Goal: Task Accomplishment & Management: Manage account settings

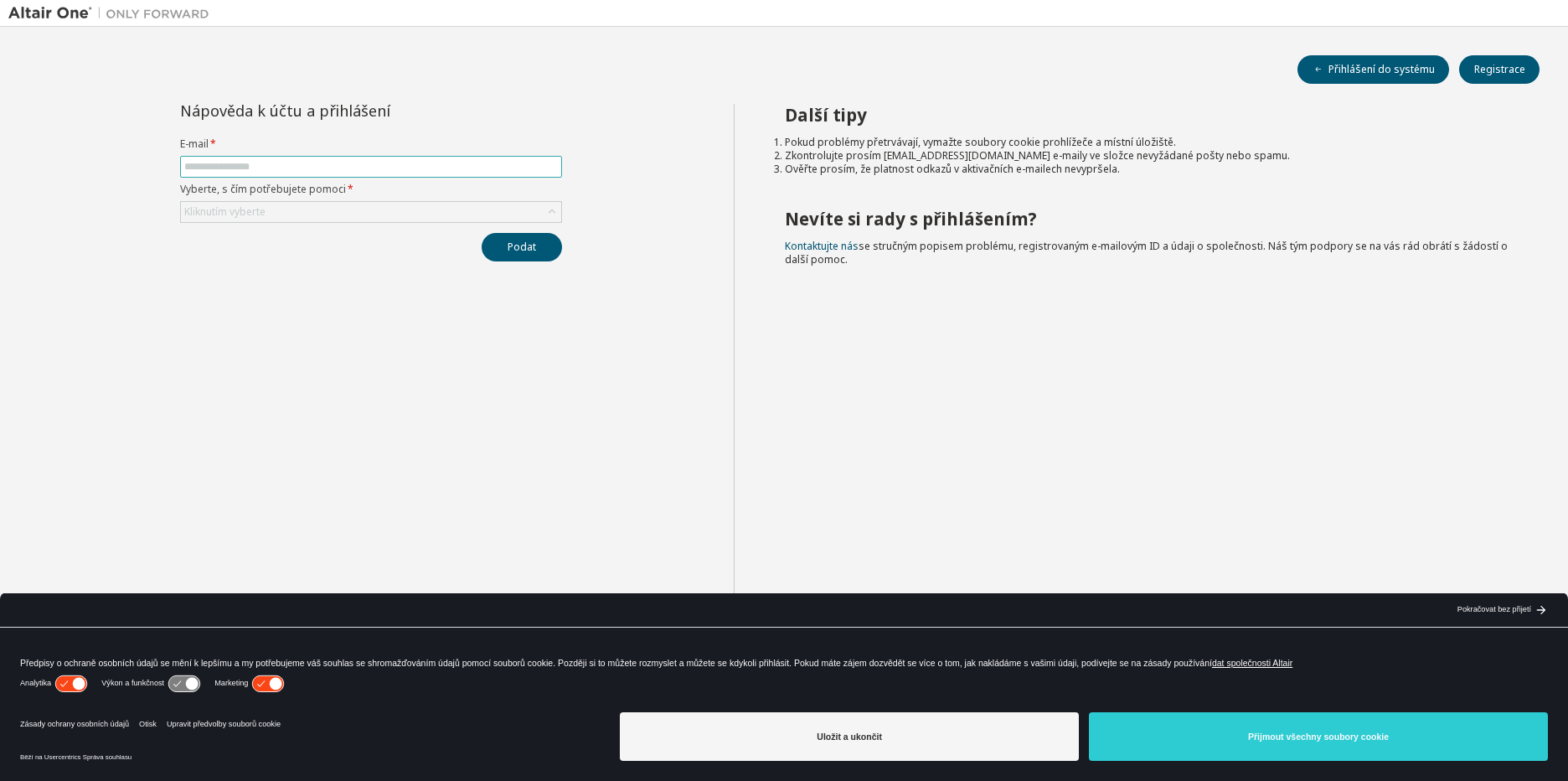
click at [234, 164] on input "text" at bounding box center [371, 166] width 374 height 13
type input "**********"
drag, startPoint x: 275, startPoint y: 260, endPoint x: 276, endPoint y: 251, distance: 9.1
click at [276, 260] on div "Podat" at bounding box center [370, 247] width 382 height 29
click at [255, 211] on div "Kliknutím vyberte" at bounding box center [225, 211] width 81 height 13
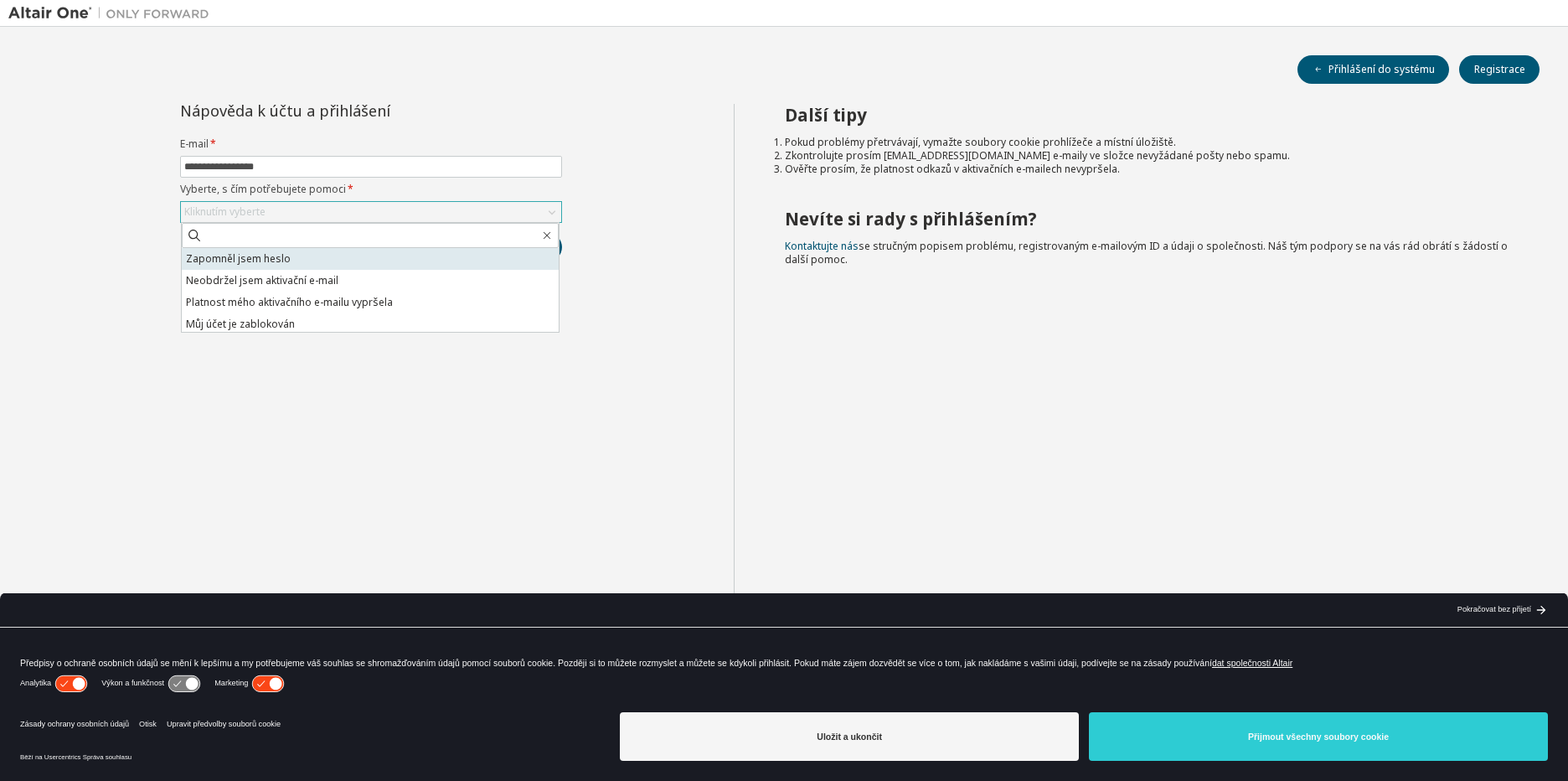
click at [260, 259] on li "Zapomněl jsem heslo" at bounding box center [369, 259] width 376 height 22
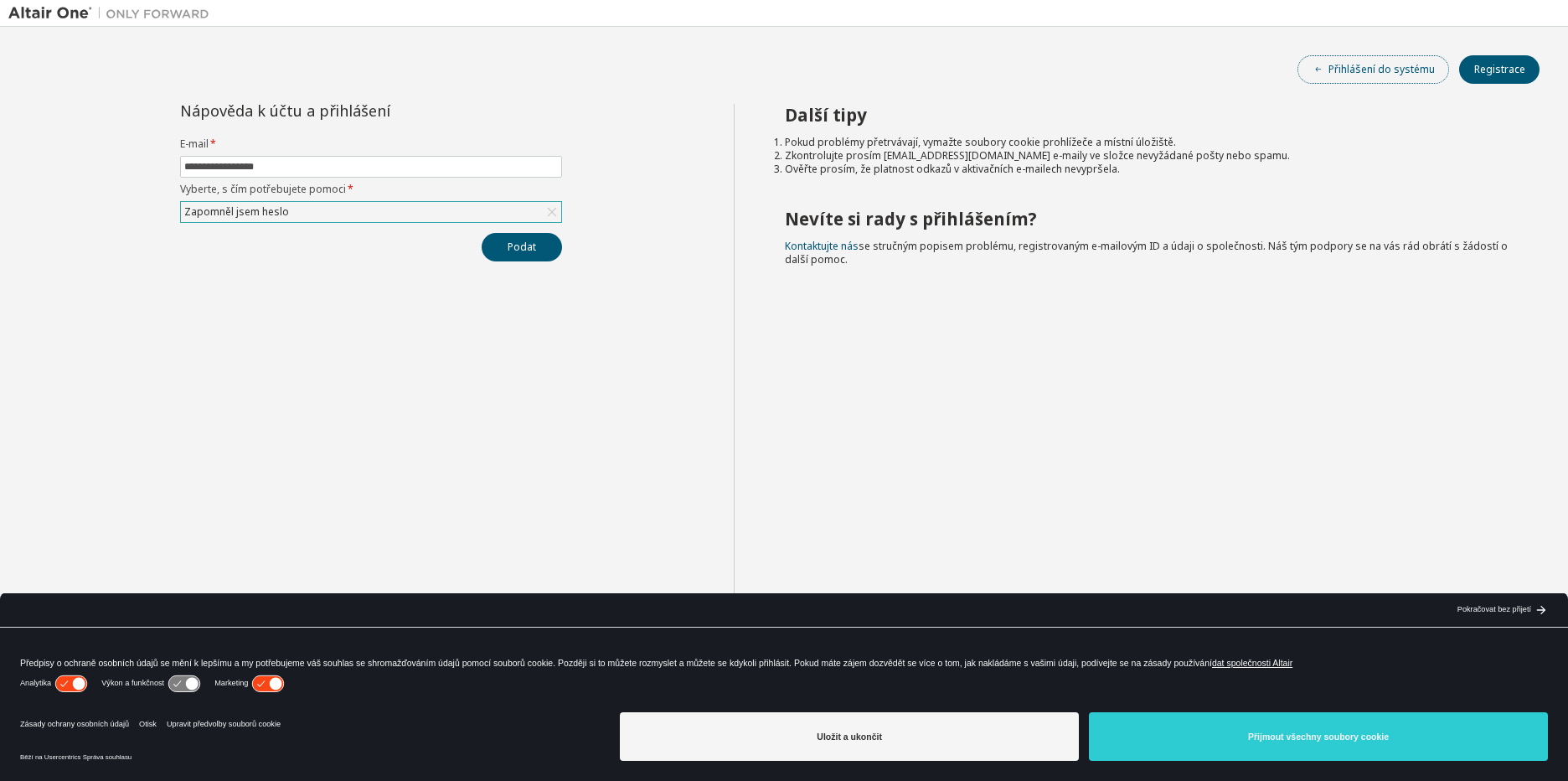
click at [1388, 81] on button "Přihlášení do systému" at bounding box center [1373, 70] width 152 height 29
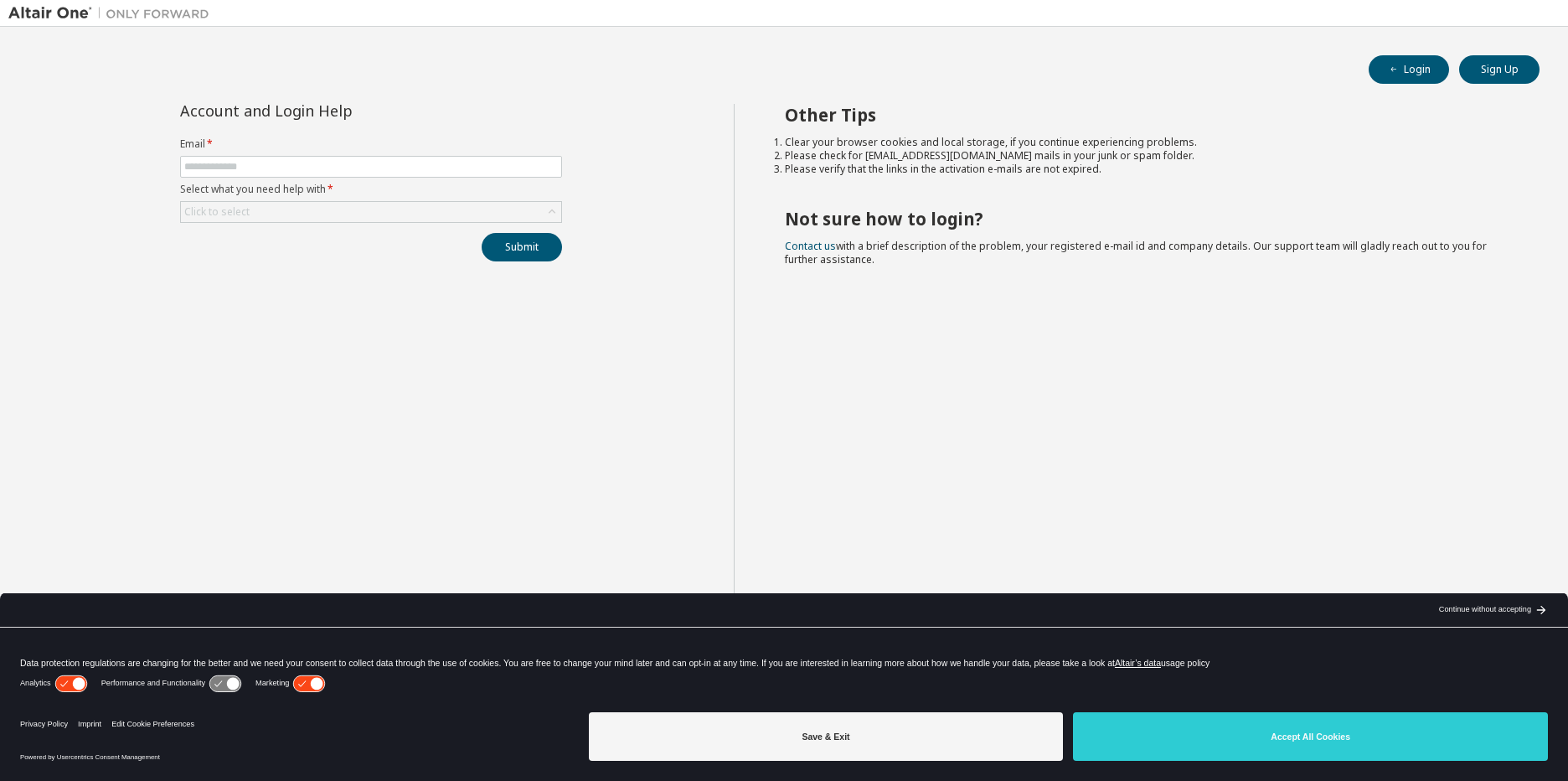
click at [1304, 290] on div "Other Tips Clear your browser cookies and local storage, if you continue experi…" at bounding box center [1147, 404] width 827 height 599
click at [1392, 75] on span "button" at bounding box center [1394, 69] width 13 height 13
click at [271, 170] on input "text" at bounding box center [371, 166] width 374 height 13
type input "**********"
click at [225, 209] on div "Click to select" at bounding box center [217, 211] width 66 height 13
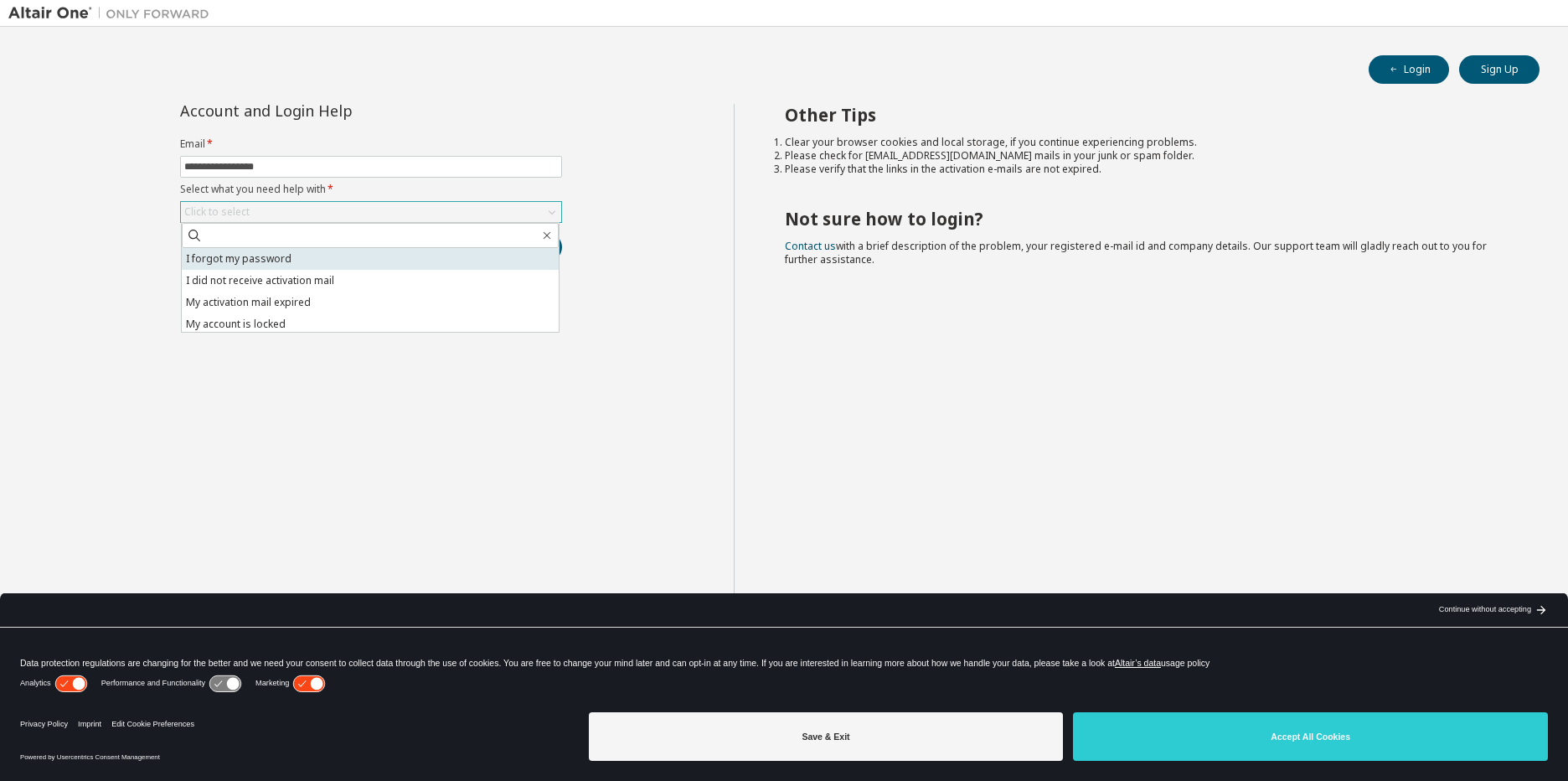
click at [238, 262] on li "I forgot my password" at bounding box center [369, 259] width 376 height 22
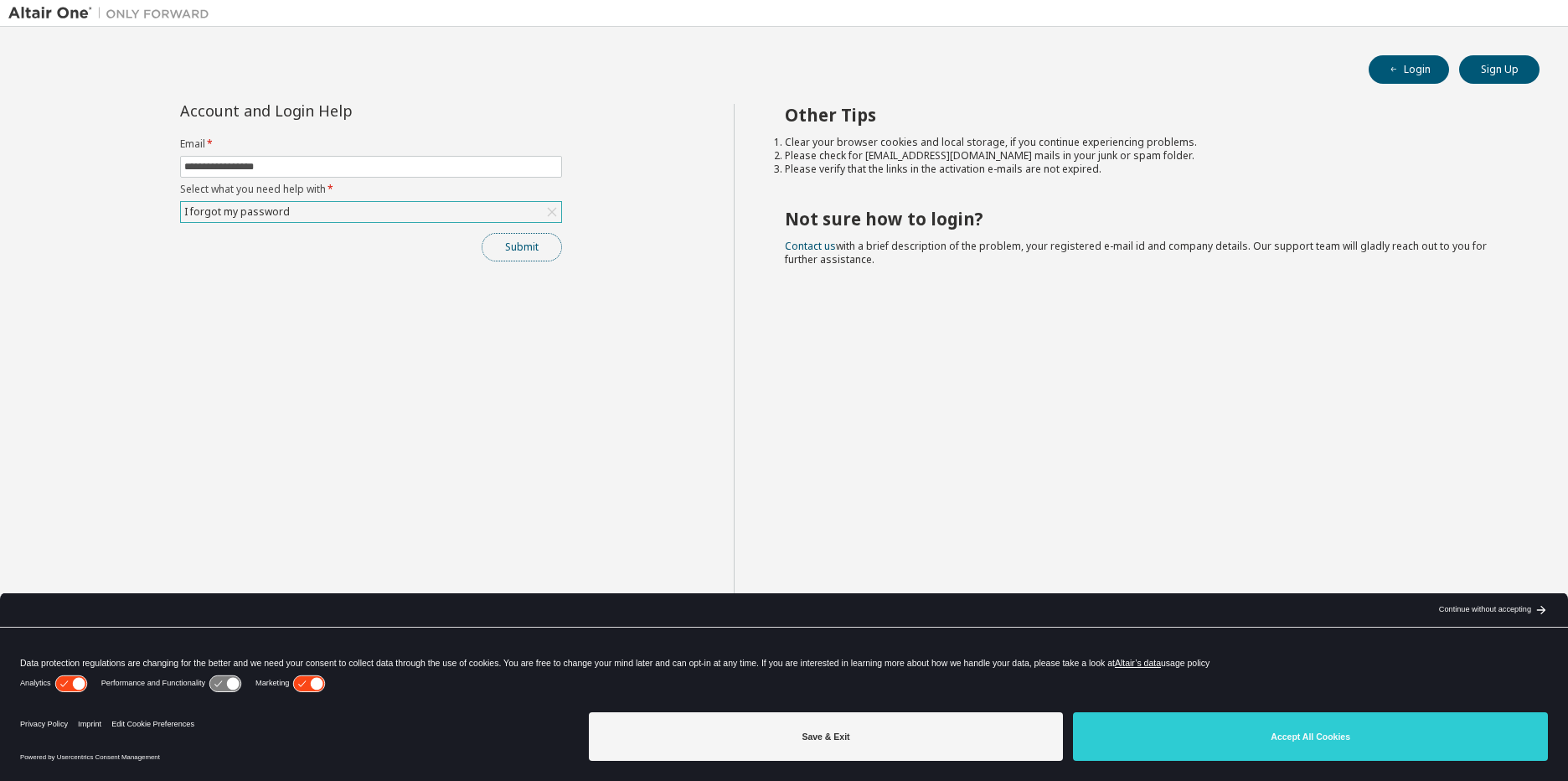
click at [516, 253] on button "Submit" at bounding box center [521, 247] width 80 height 29
